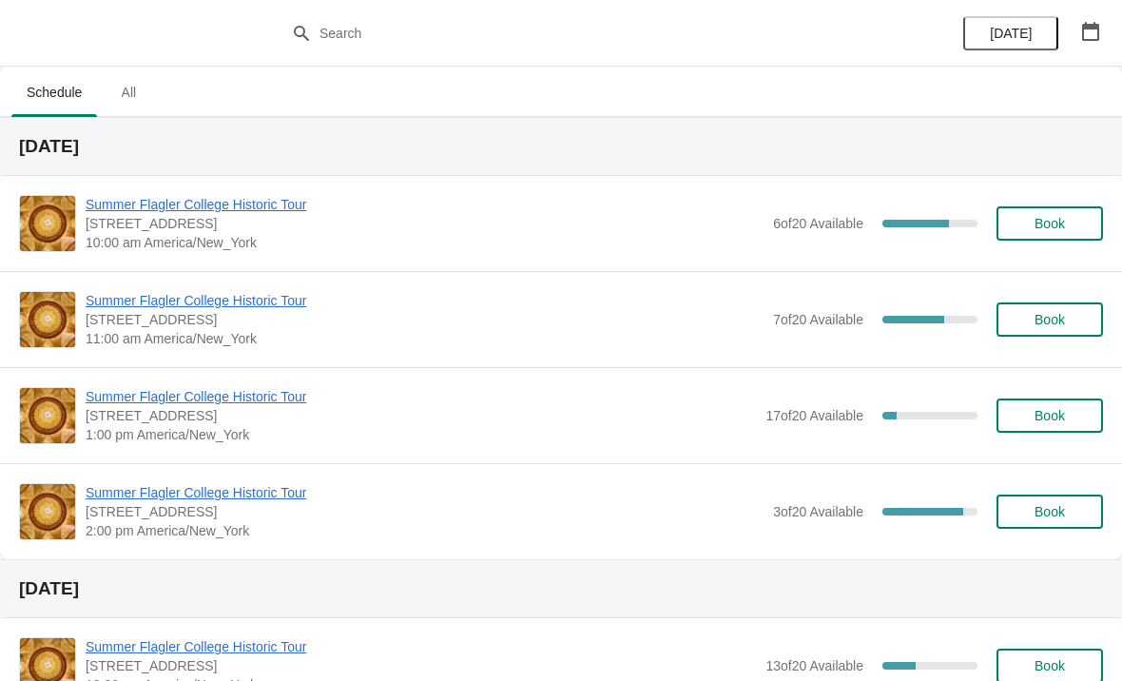
click at [1055, 523] on button "Book" at bounding box center [1049, 511] width 106 height 34
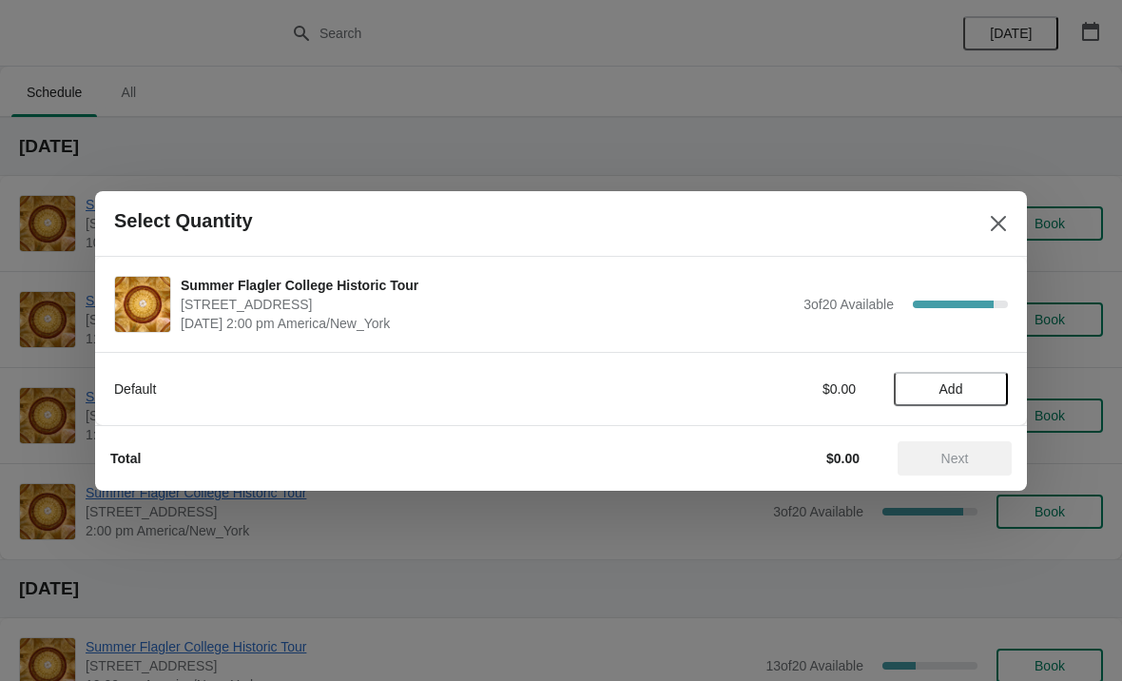
click at [979, 397] on button "Add" at bounding box center [951, 389] width 114 height 34
click at [978, 394] on icon at bounding box center [983, 388] width 20 height 20
click at [938, 467] on button "Next" at bounding box center [954, 458] width 114 height 34
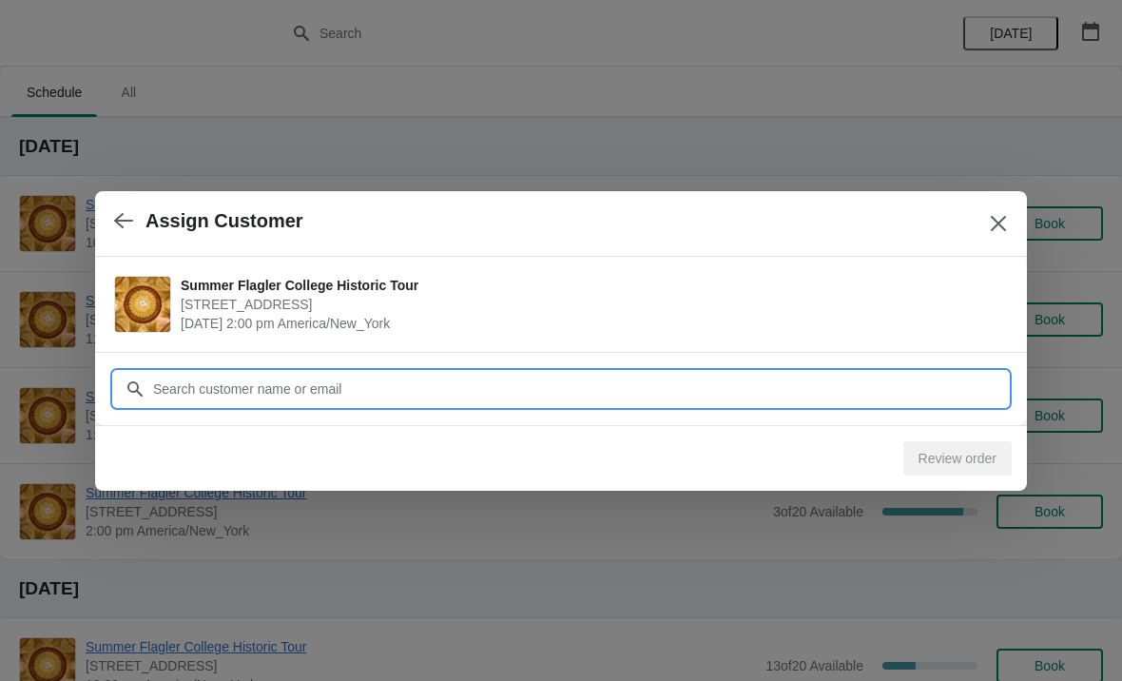
click at [239, 378] on input "Customer" at bounding box center [579, 389] width 855 height 34
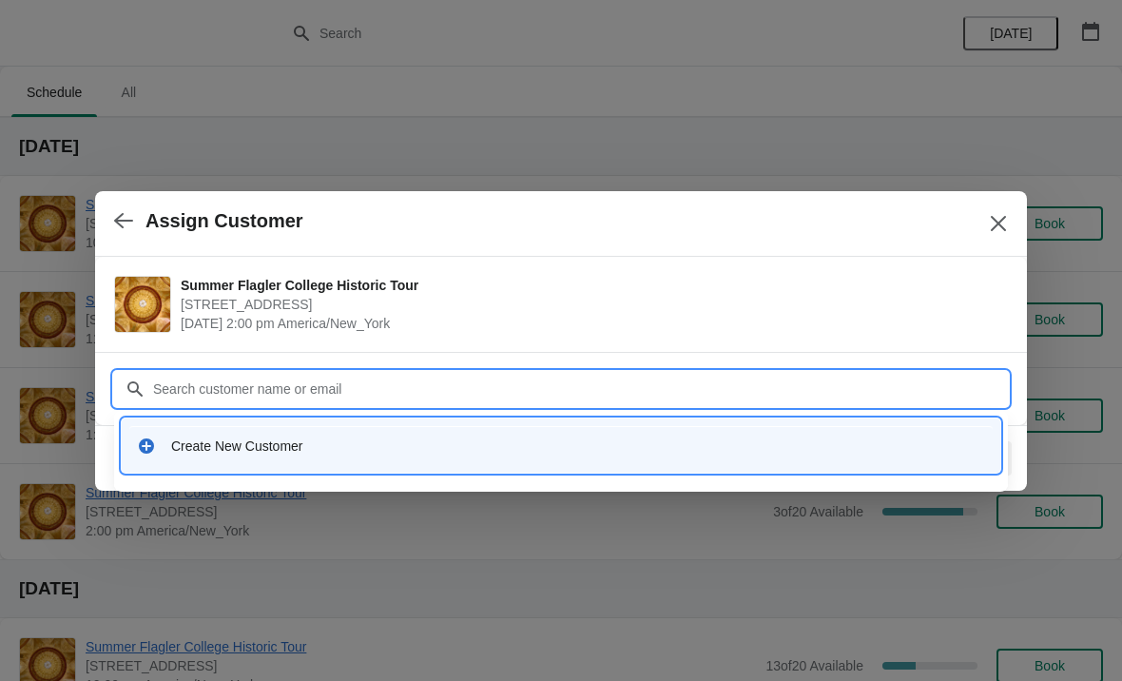
click at [158, 448] on div "Create New Customer" at bounding box center [561, 445] width 848 height 19
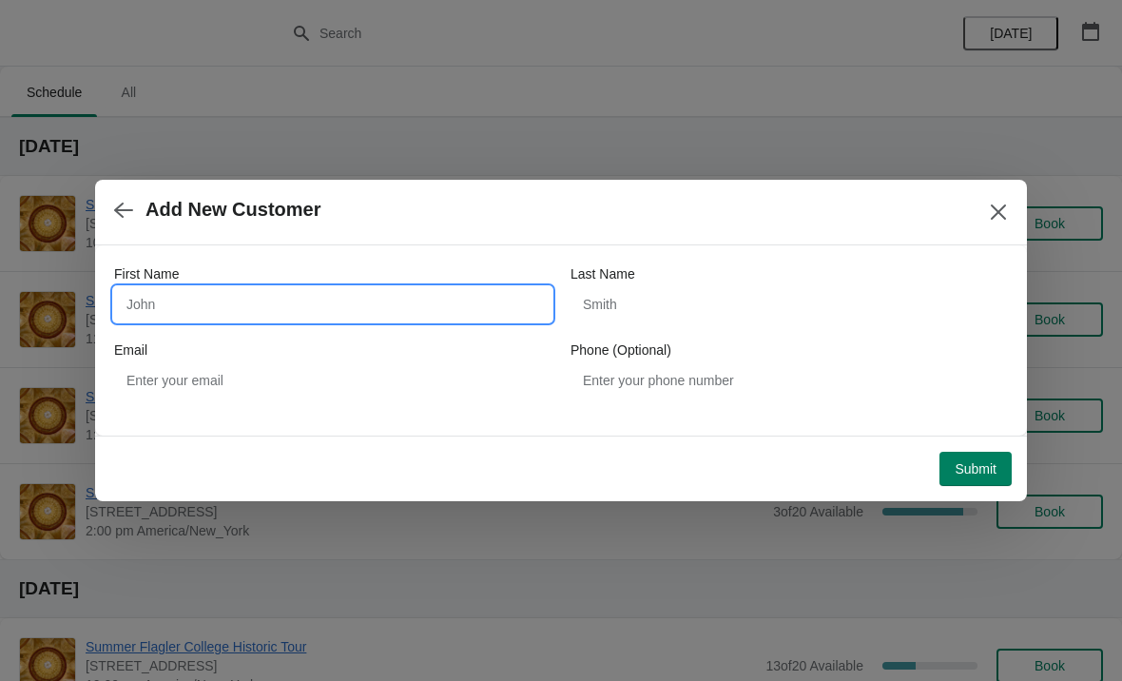
click at [147, 288] on input "First Name" at bounding box center [332, 304] width 437 height 34
type input "Frank"
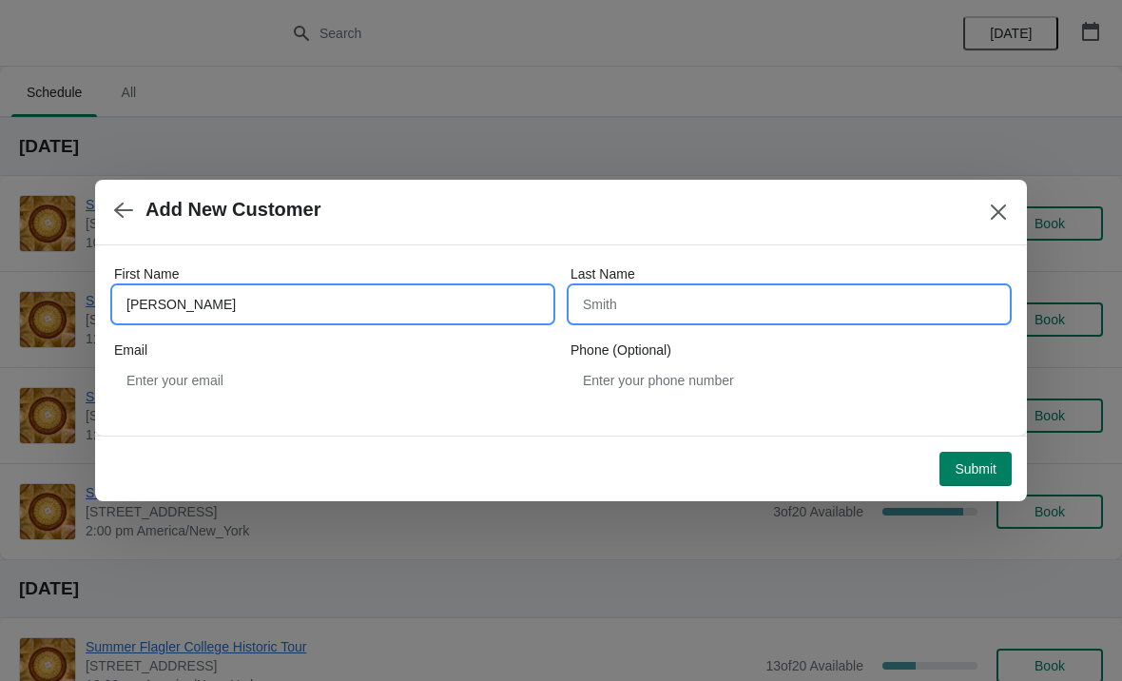
click at [574, 312] on input "Last Name" at bounding box center [788, 304] width 437 height 34
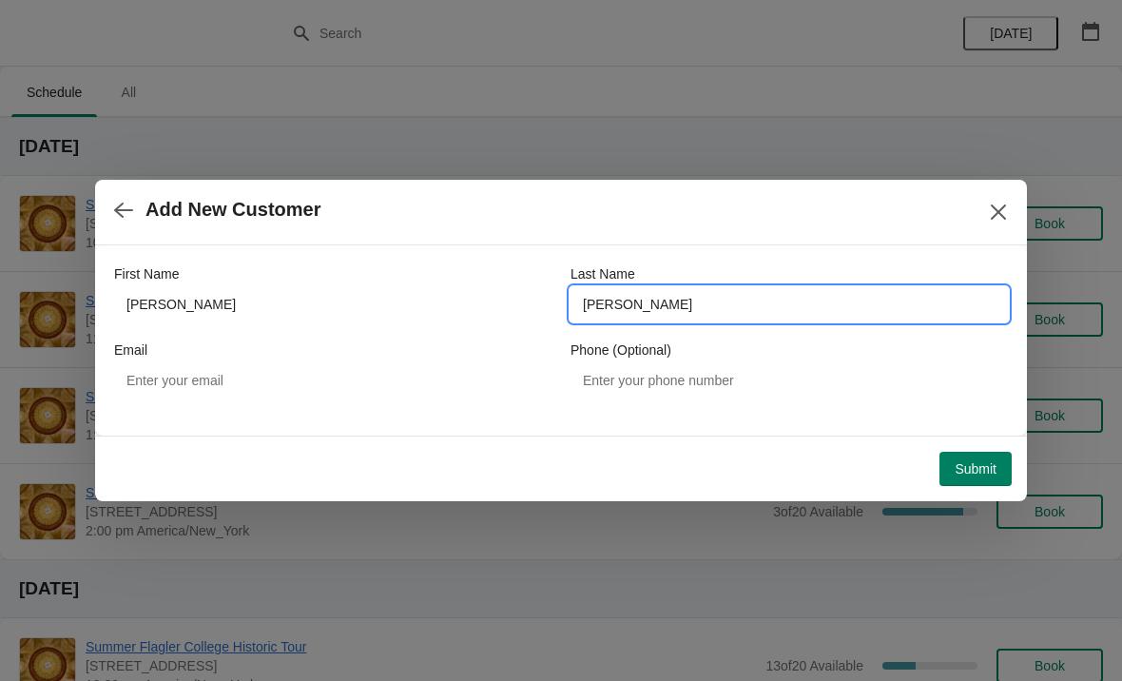
type input "Maydak"
click at [186, 355] on div "Email" at bounding box center [332, 349] width 437 height 19
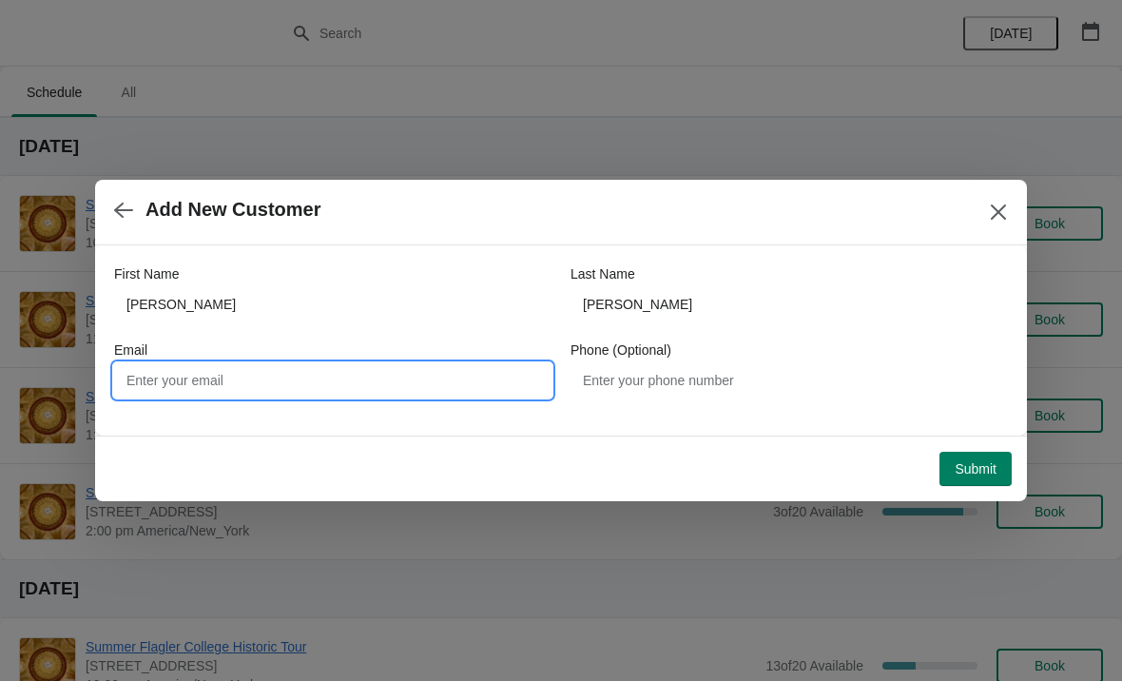
click at [149, 365] on input "Email" at bounding box center [332, 380] width 437 height 34
type input "Fmaydak@gmail.com"
click at [972, 472] on span "Submit" at bounding box center [975, 468] width 42 height 15
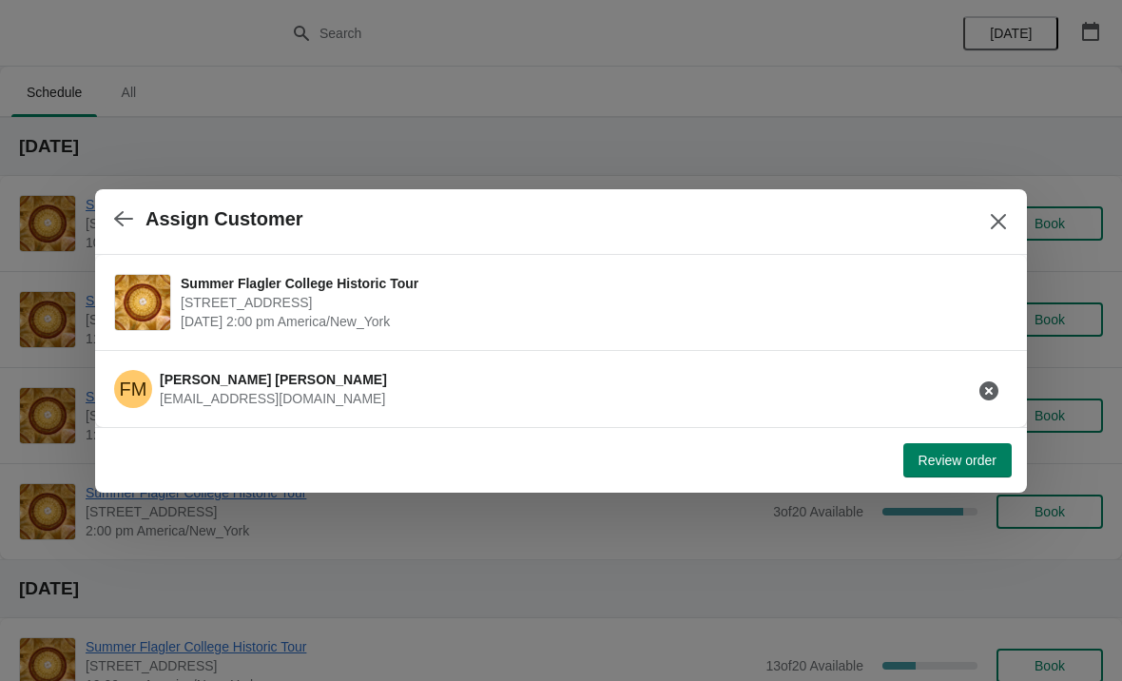
click at [944, 455] on span "Review order" at bounding box center [957, 459] width 78 height 15
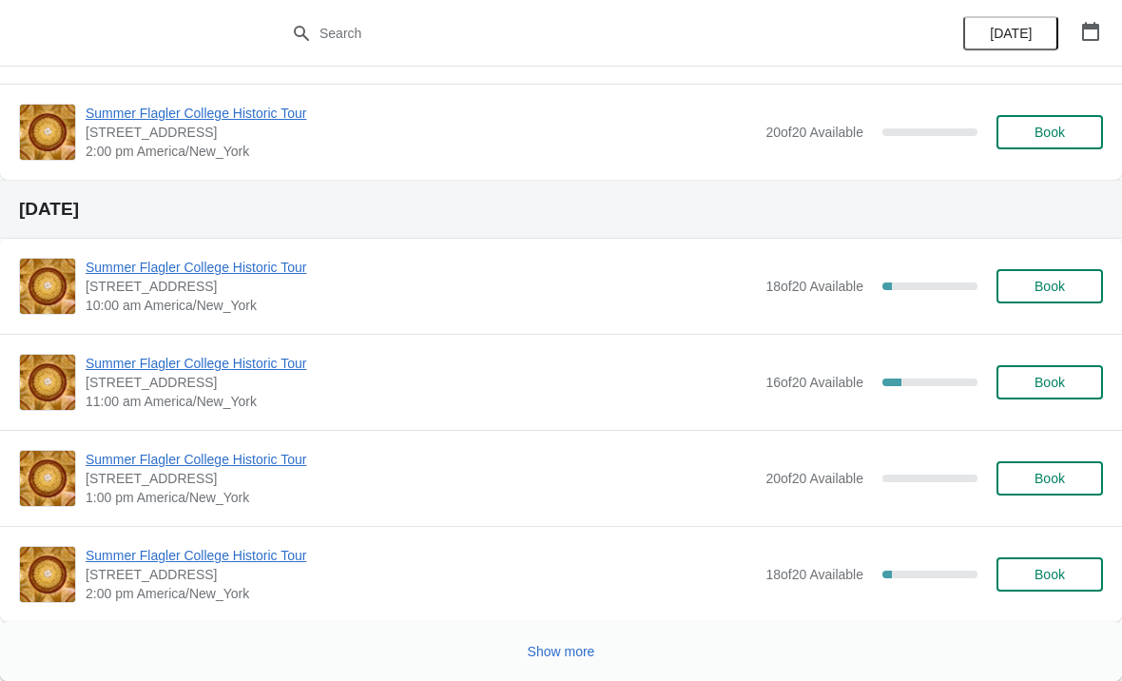
scroll to position [3031, 0]
